Goal: Transaction & Acquisition: Download file/media

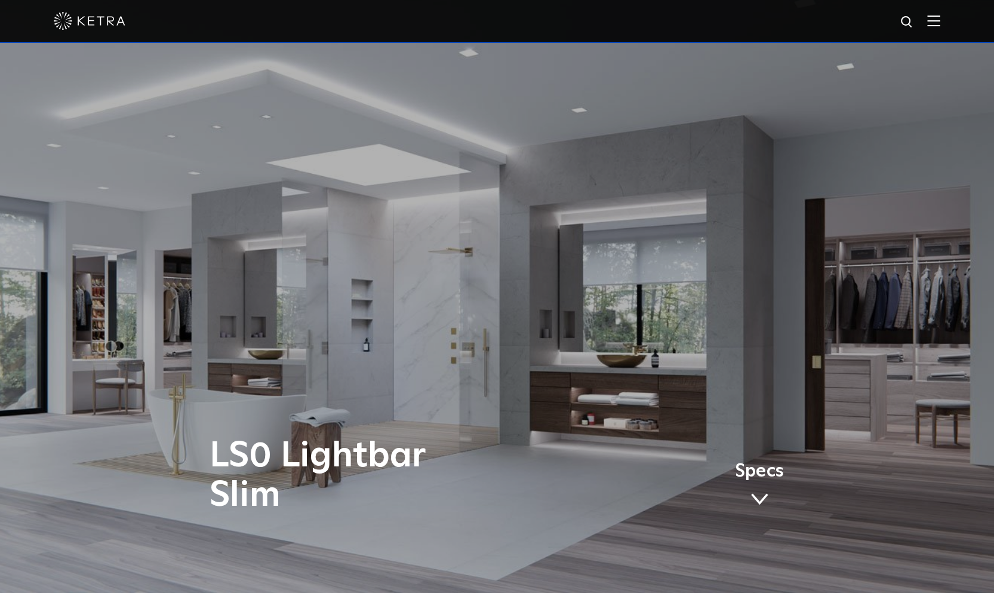
click at [105, 30] on img at bounding box center [90, 21] width 72 height 18
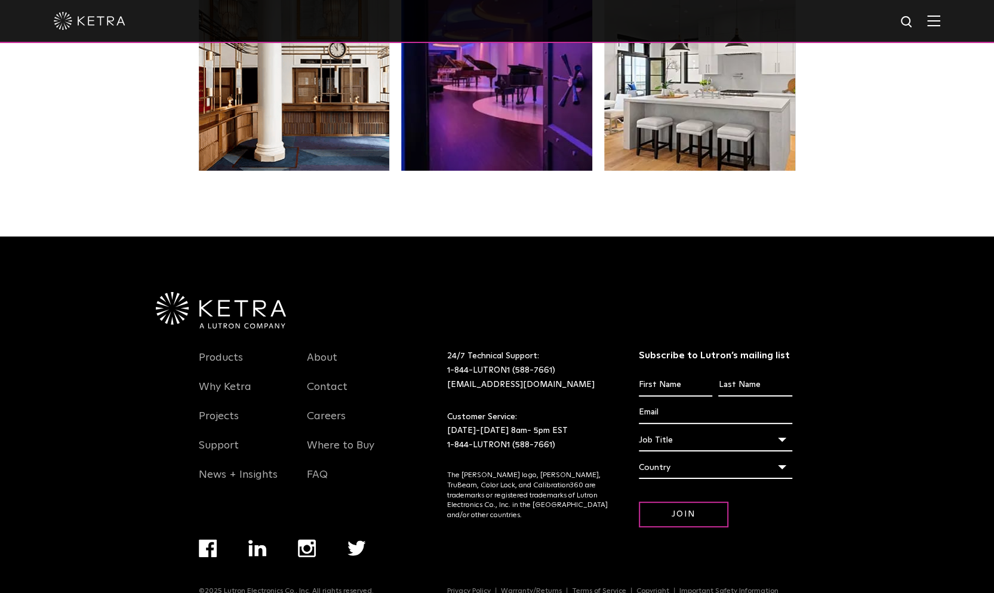
scroll to position [2509, 0]
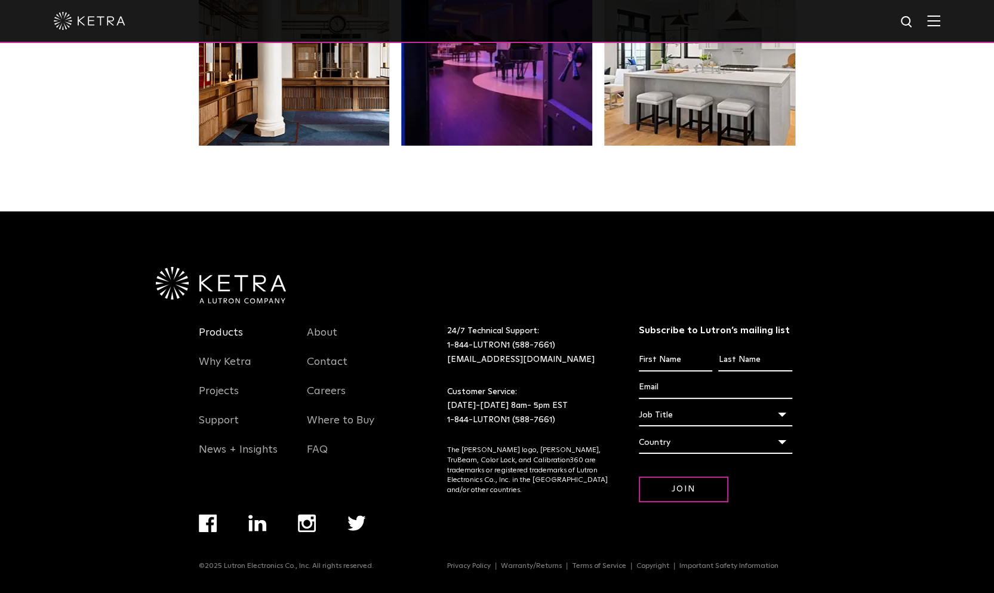
click at [229, 327] on link "Products" at bounding box center [221, 339] width 44 height 27
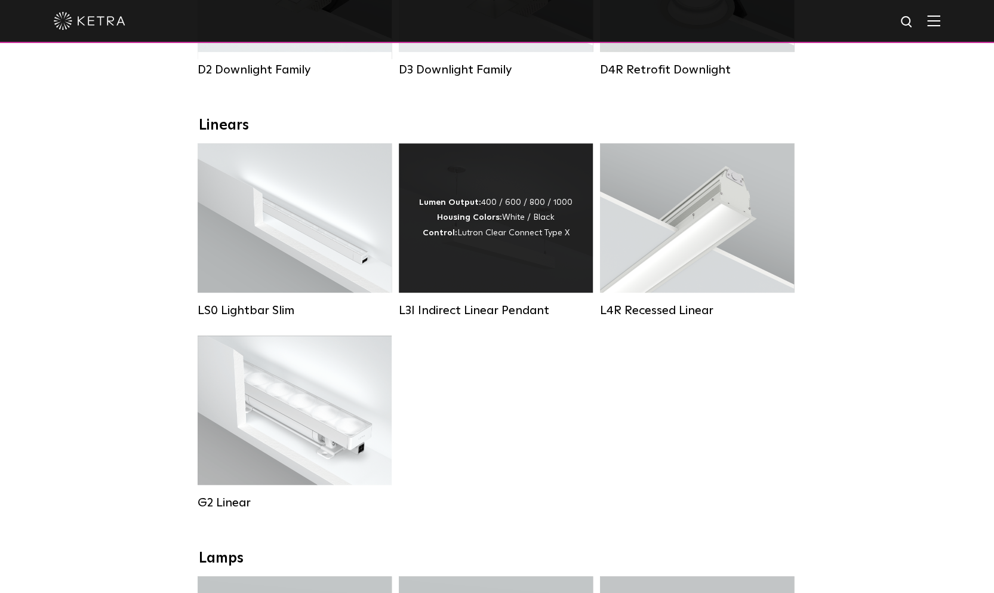
scroll to position [358, 0]
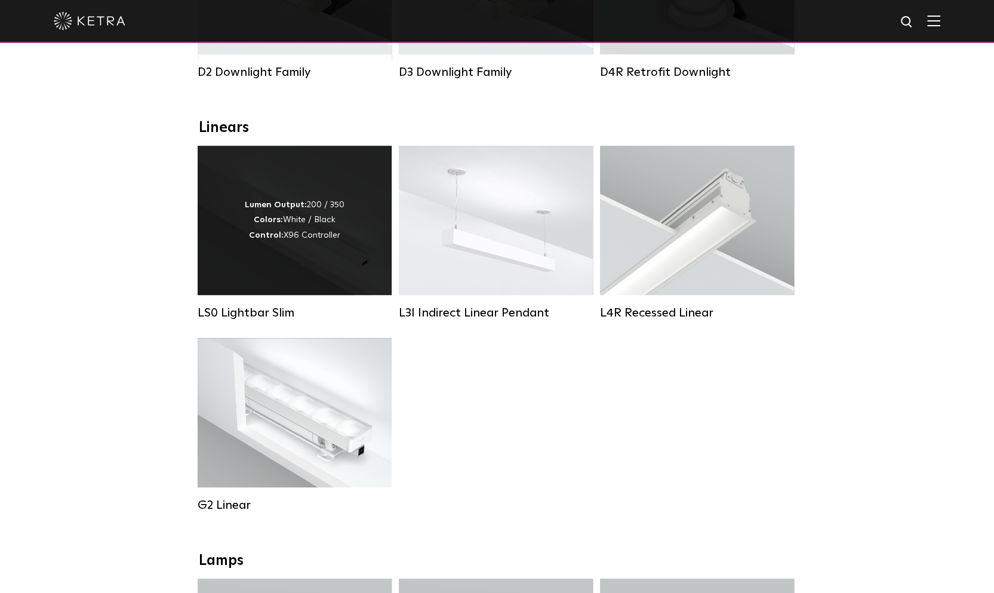
click at [368, 216] on div "Lumen Output: 200 / 350 Colors: White / Black Control: X96 Controller" at bounding box center [295, 220] width 194 height 149
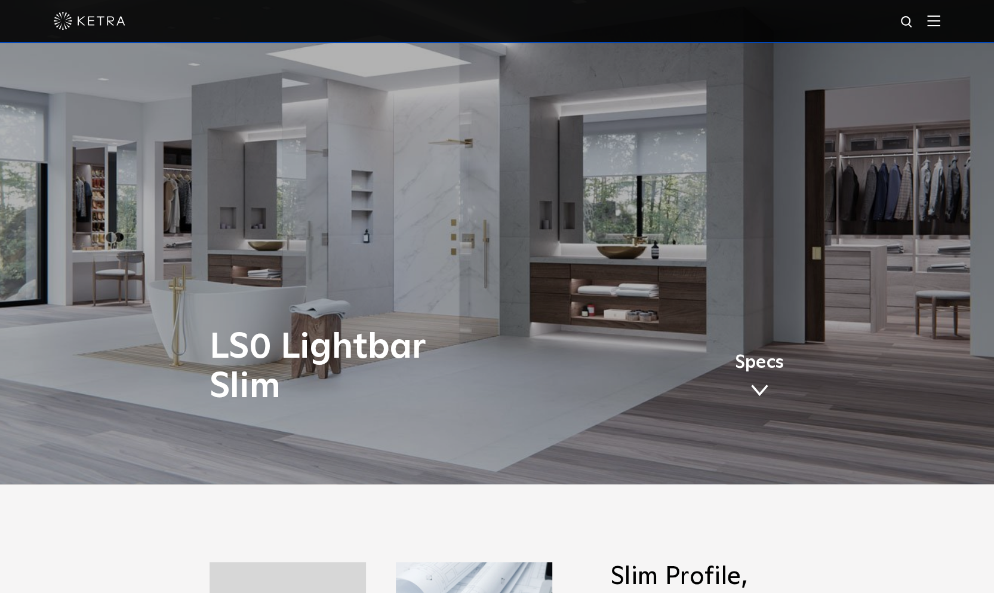
scroll to position [298, 0]
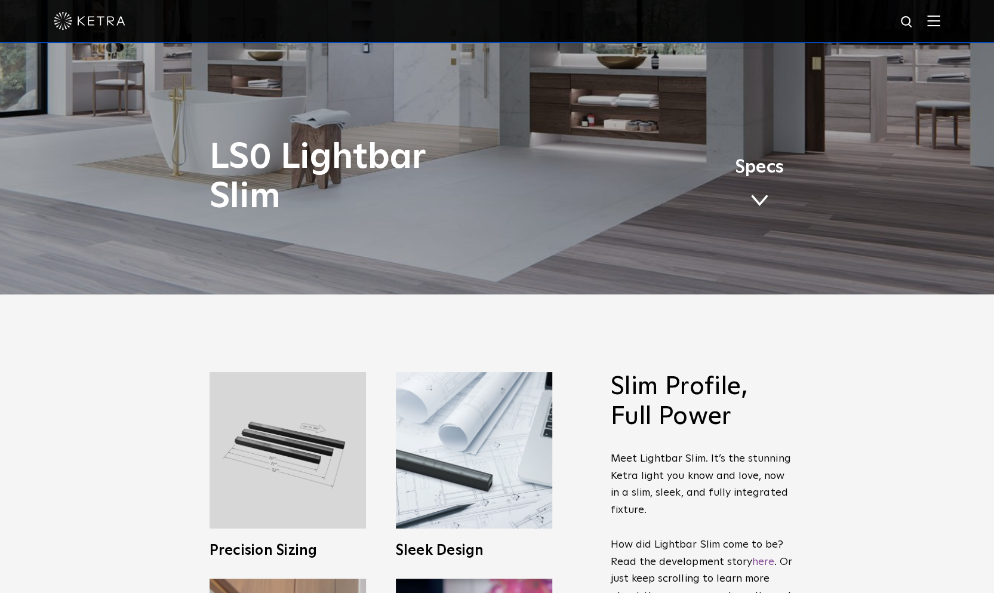
click at [768, 196] on link "Specs" at bounding box center [759, 187] width 49 height 47
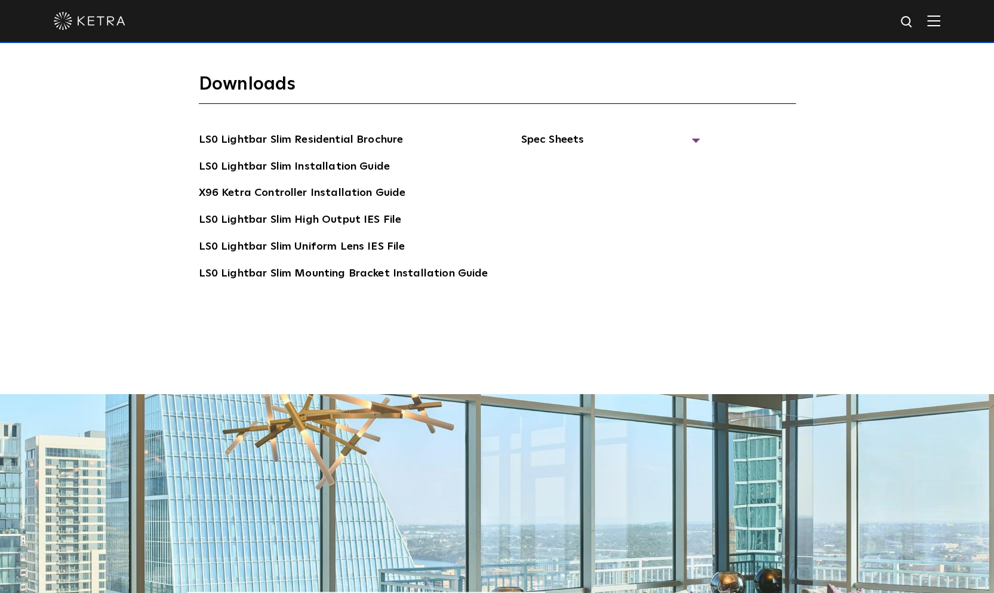
scroll to position [2605, 0]
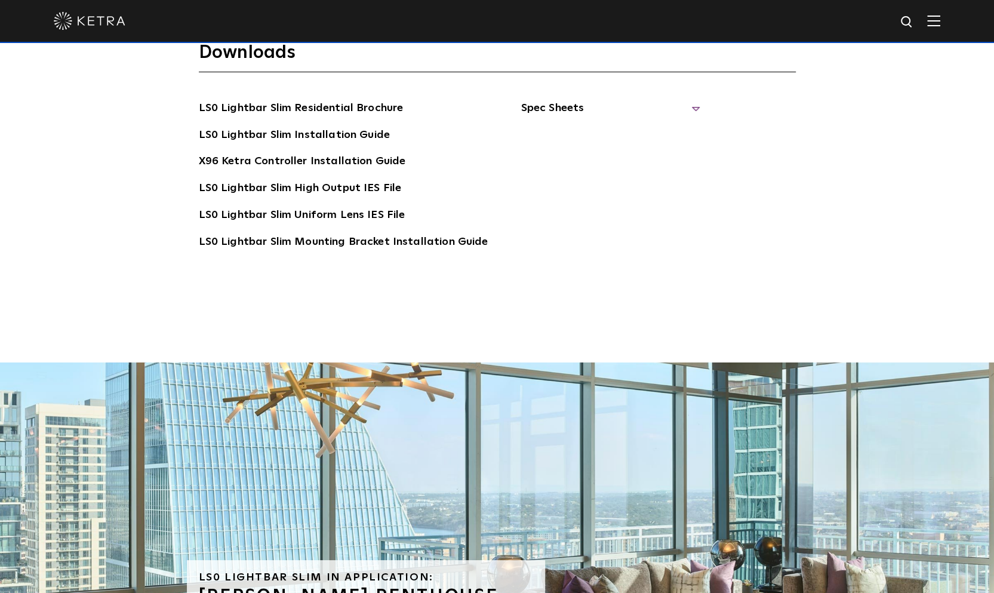
click at [553, 110] on span "Spec Sheets" at bounding box center [609, 113] width 179 height 26
click at [599, 133] on link "LS0 Lightbar Slim Spec Sheet" at bounding box center [611, 135] width 153 height 19
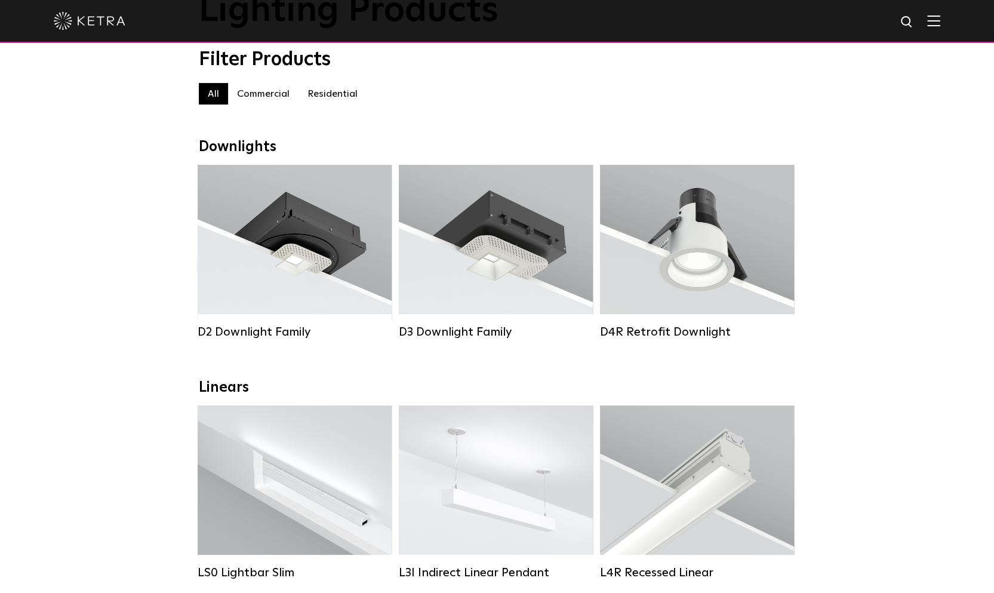
scroll to position [239, 0]
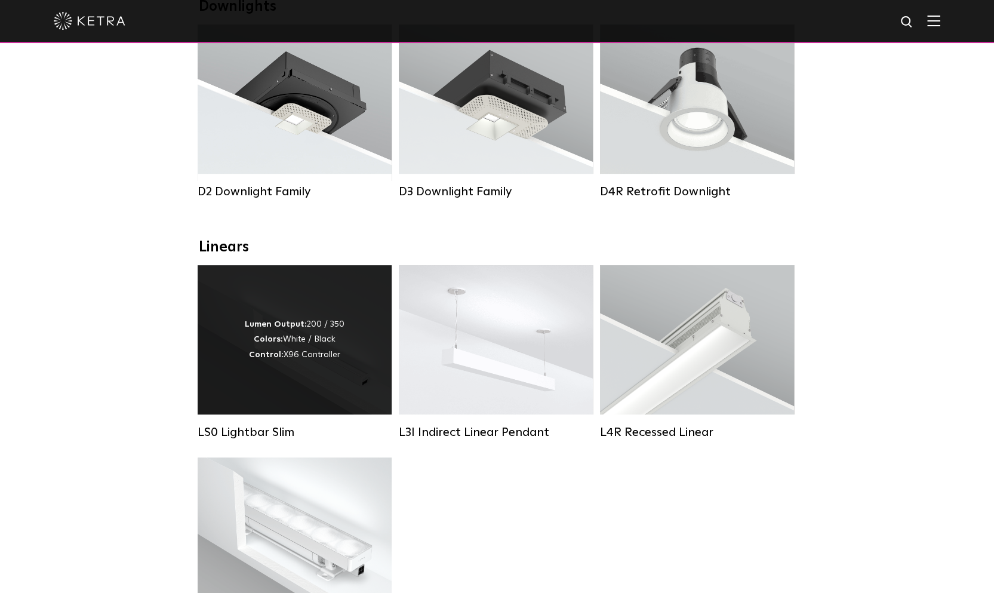
click at [269, 356] on div "Lumen Output: 200 / 350 Colors: White / Black Control: X96 Controller" at bounding box center [295, 339] width 100 height 45
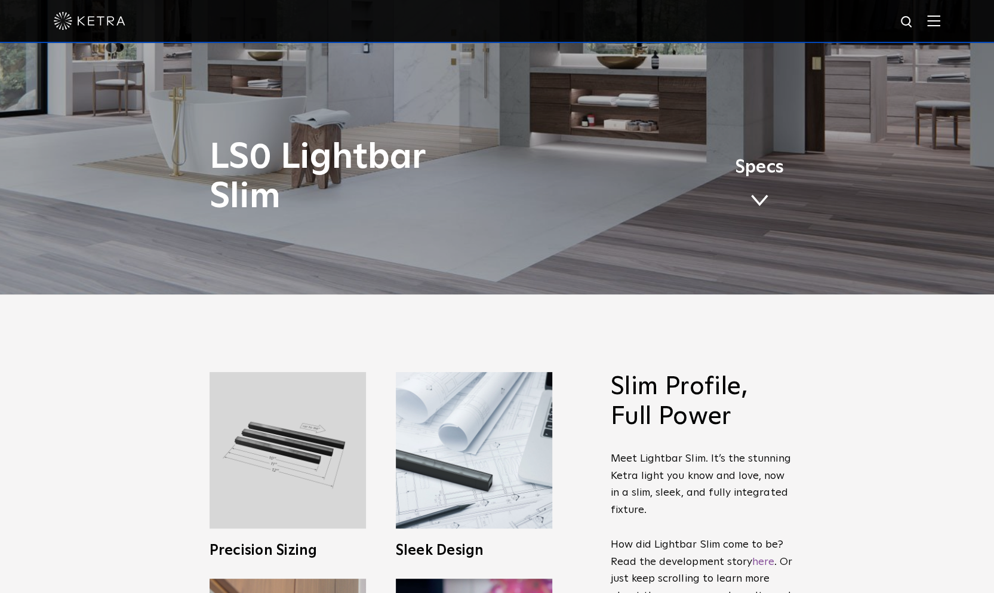
click at [754, 193] on link "Specs" at bounding box center [759, 187] width 49 height 47
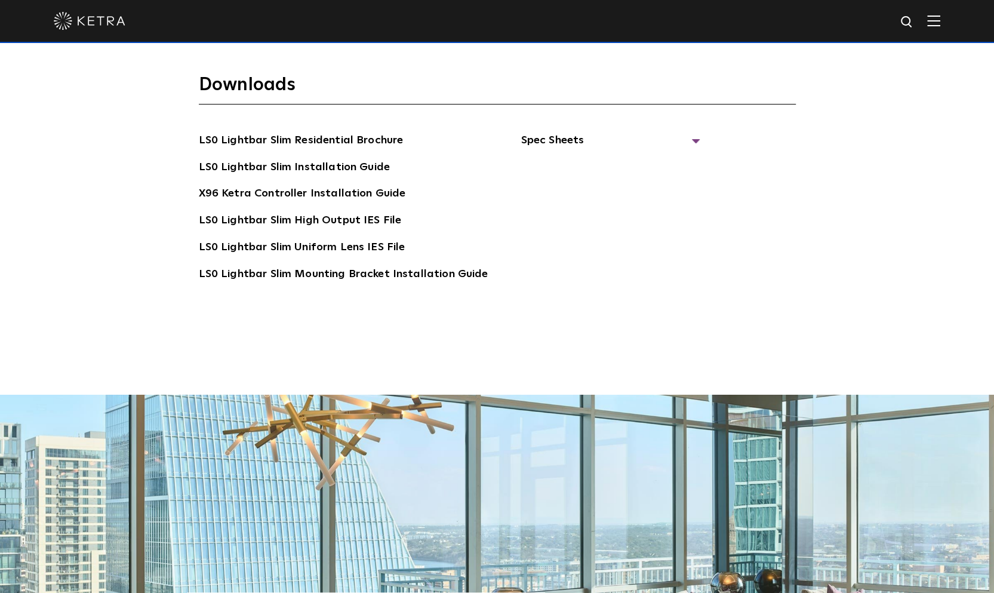
scroll to position [2605, 0]
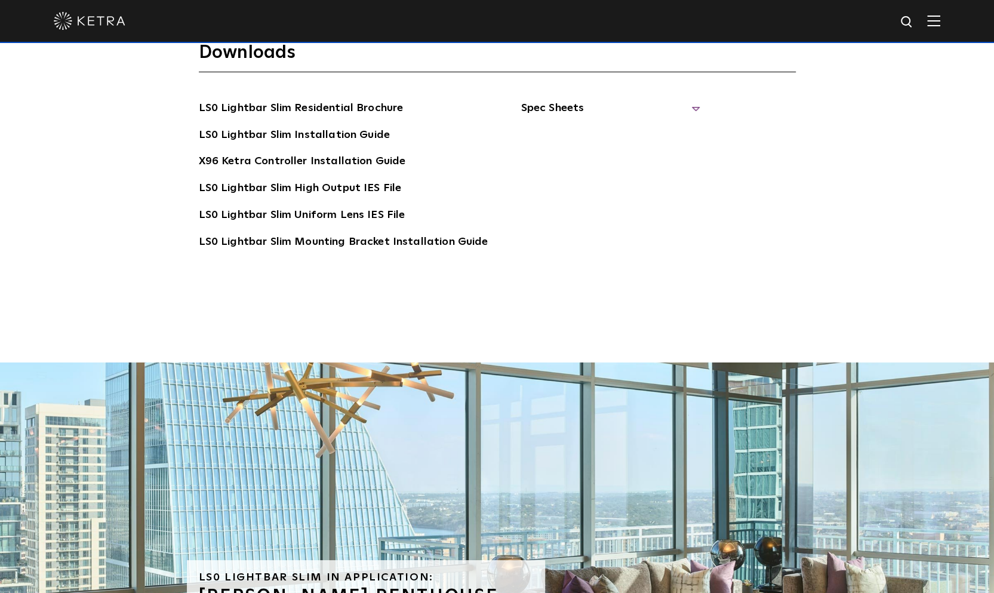
click at [555, 100] on span "Spec Sheets" at bounding box center [609, 113] width 179 height 26
click at [583, 128] on link "LS0 Lightbar Slim Spec Sheet" at bounding box center [611, 135] width 153 height 19
